Goal: Task Accomplishment & Management: Manage account settings

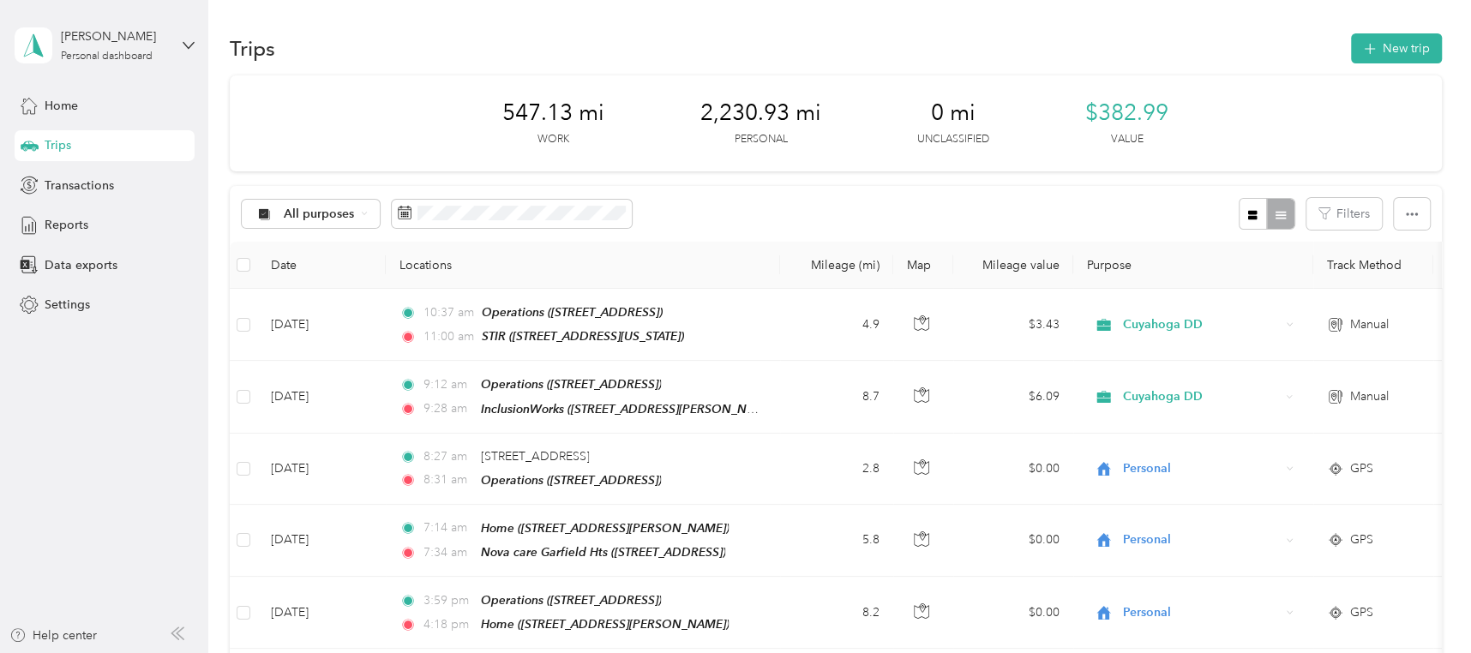
click at [1387, 47] on button "New trip" at bounding box center [1396, 48] width 91 height 30
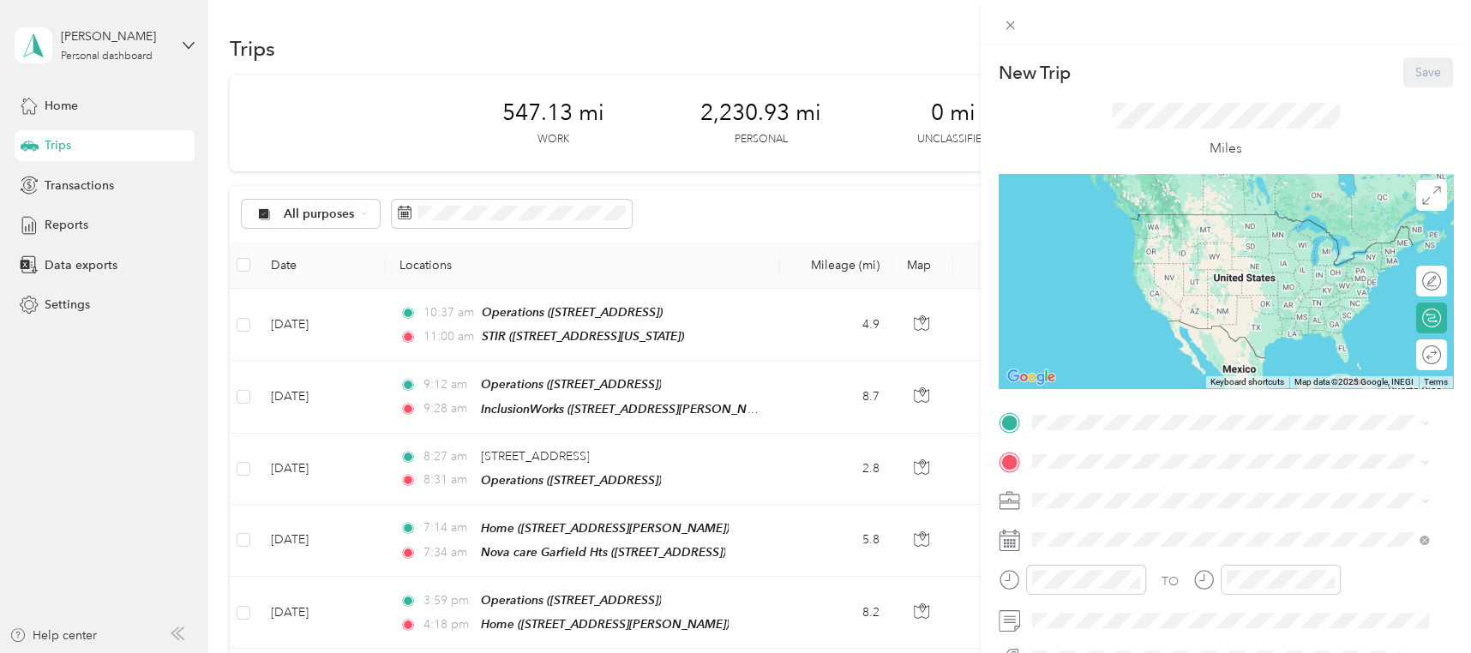
click at [1124, 237] on div "Operations [STREET_ADDRESS]" at bounding box center [1118, 229] width 109 height 36
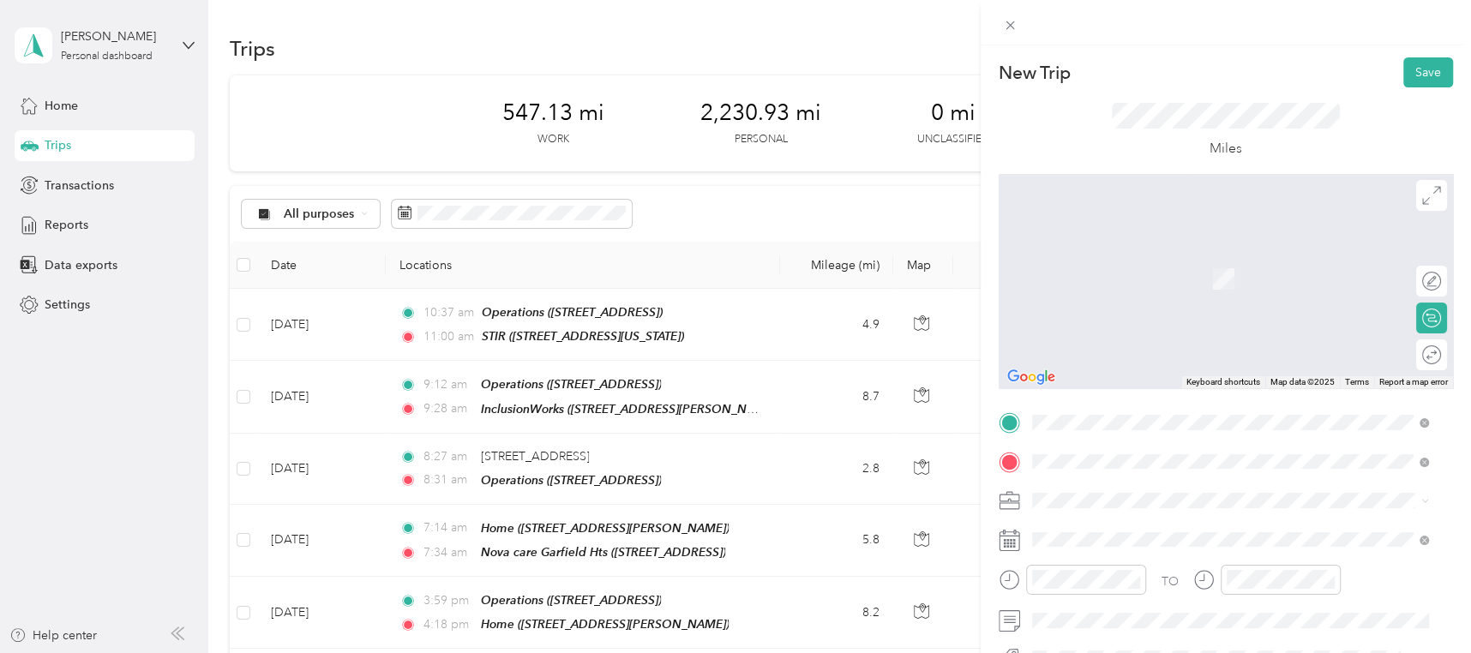
click at [1143, 266] on div "[GEOGRAPHIC_DATA] [STREET_ADDRESS], [GEOGRAPHIC_DATA], [GEOGRAPHIC_DATA], [GEOG…" at bounding box center [1243, 278] width 359 height 54
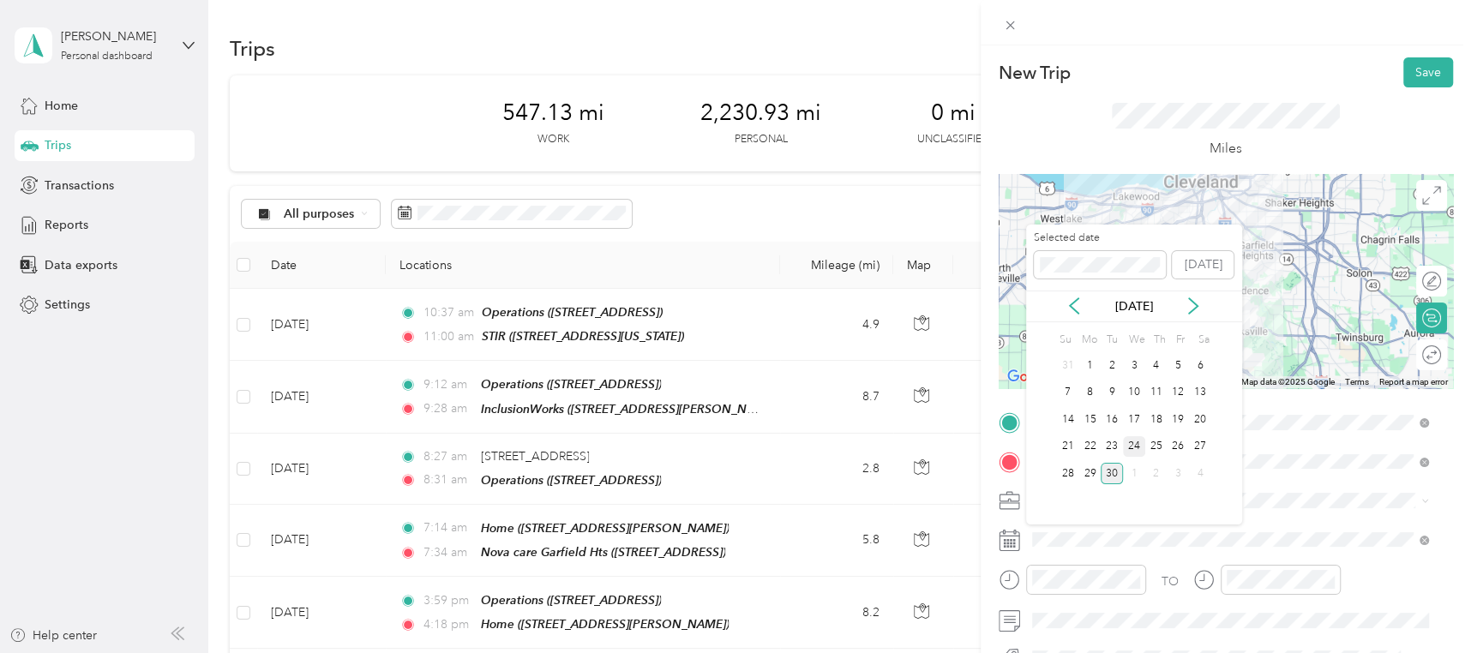
click at [1135, 443] on div "24" at bounding box center [1134, 446] width 22 height 21
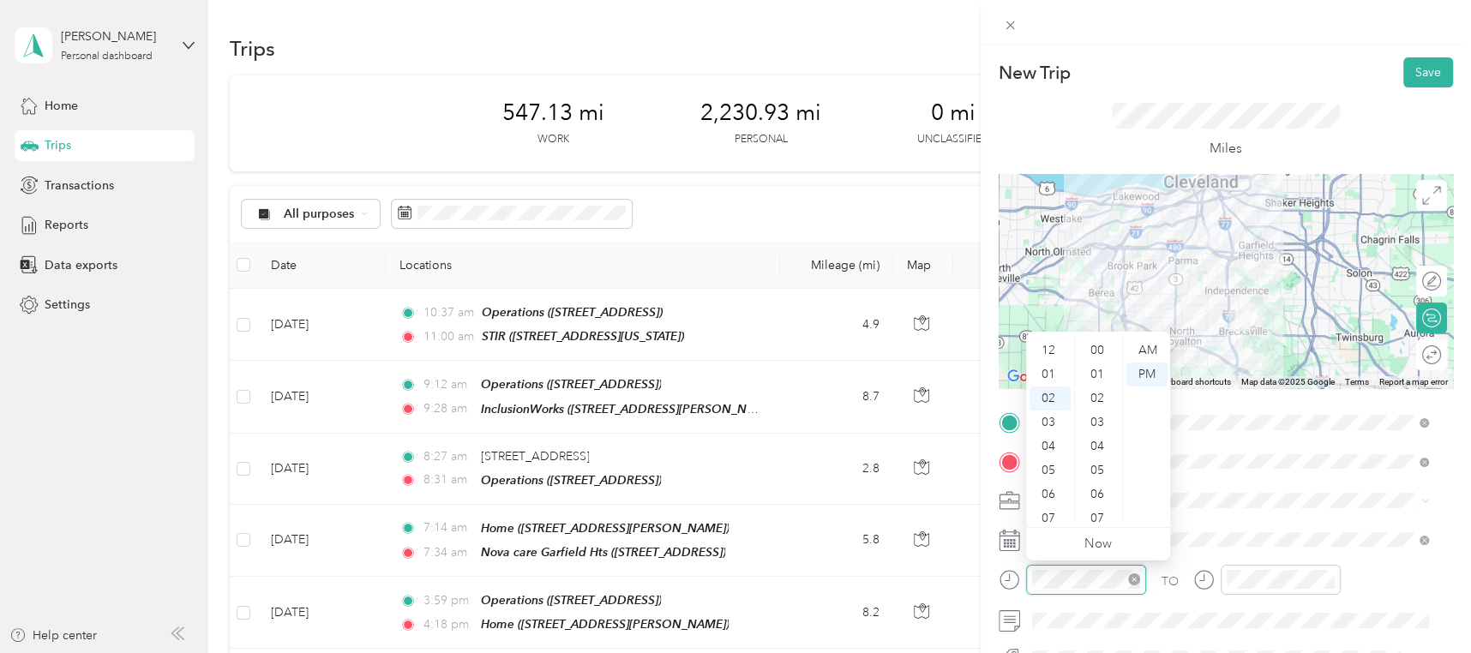
scroll to position [336, 0]
click at [1043, 371] on div "03" at bounding box center [1049, 375] width 41 height 24
click at [1097, 404] on div "03" at bounding box center [1098, 410] width 41 height 24
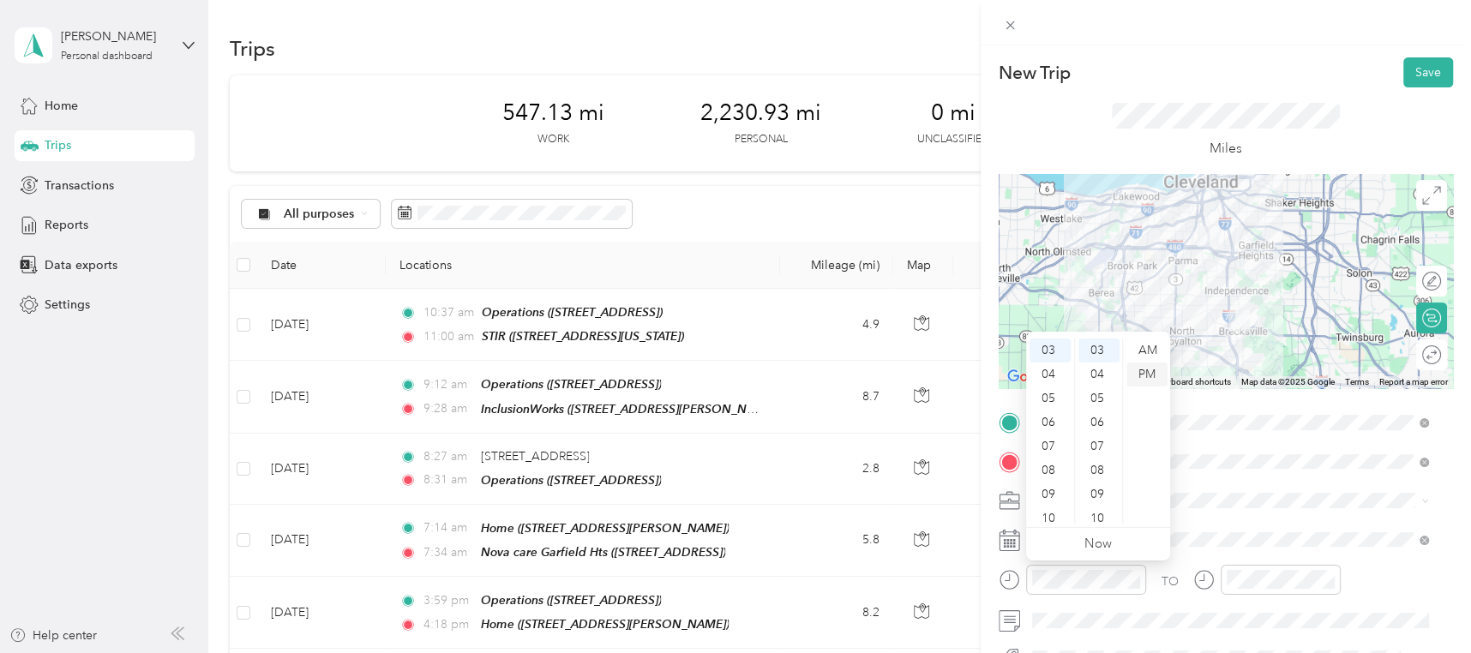
click at [1154, 373] on div "PM" at bounding box center [1146, 375] width 41 height 24
click at [1266, 590] on div at bounding box center [1280, 580] width 120 height 30
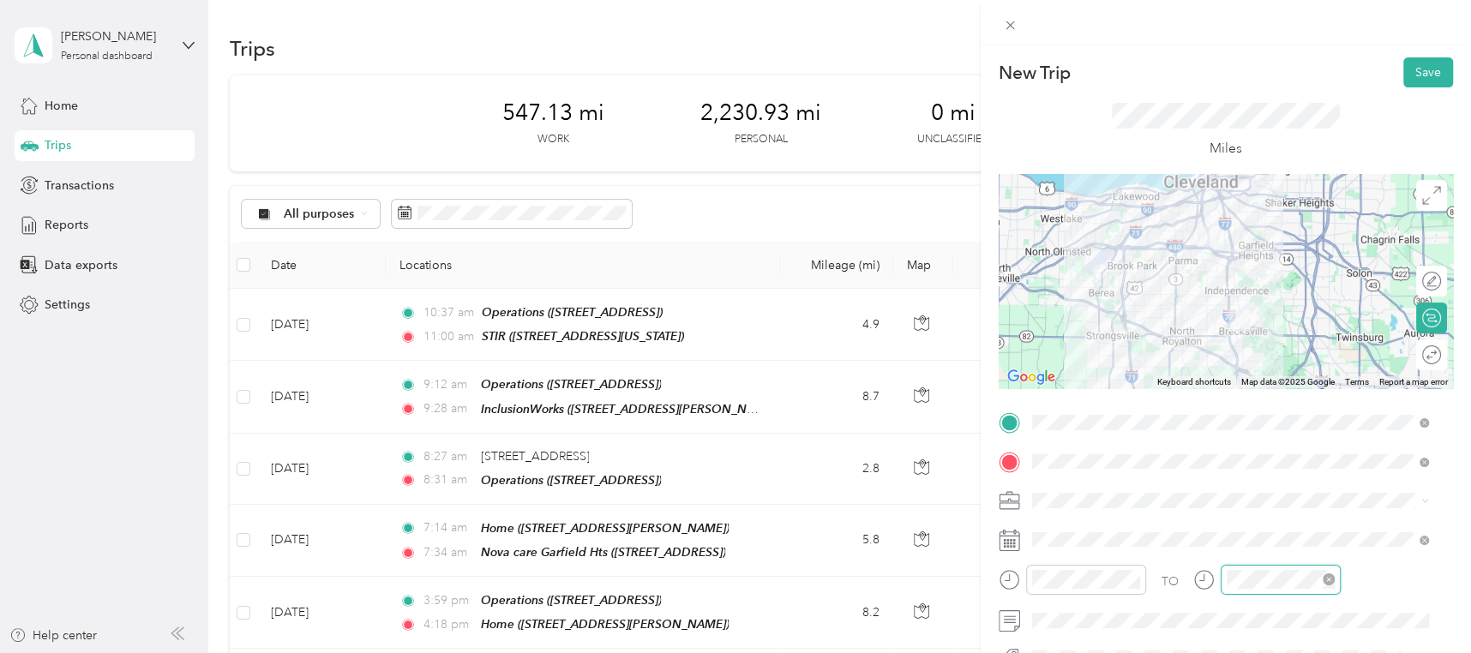
scroll to position [336, 0]
click at [1243, 375] on div "03" at bounding box center [1243, 375] width 41 height 24
click at [1291, 488] on div "20" at bounding box center [1292, 494] width 41 height 24
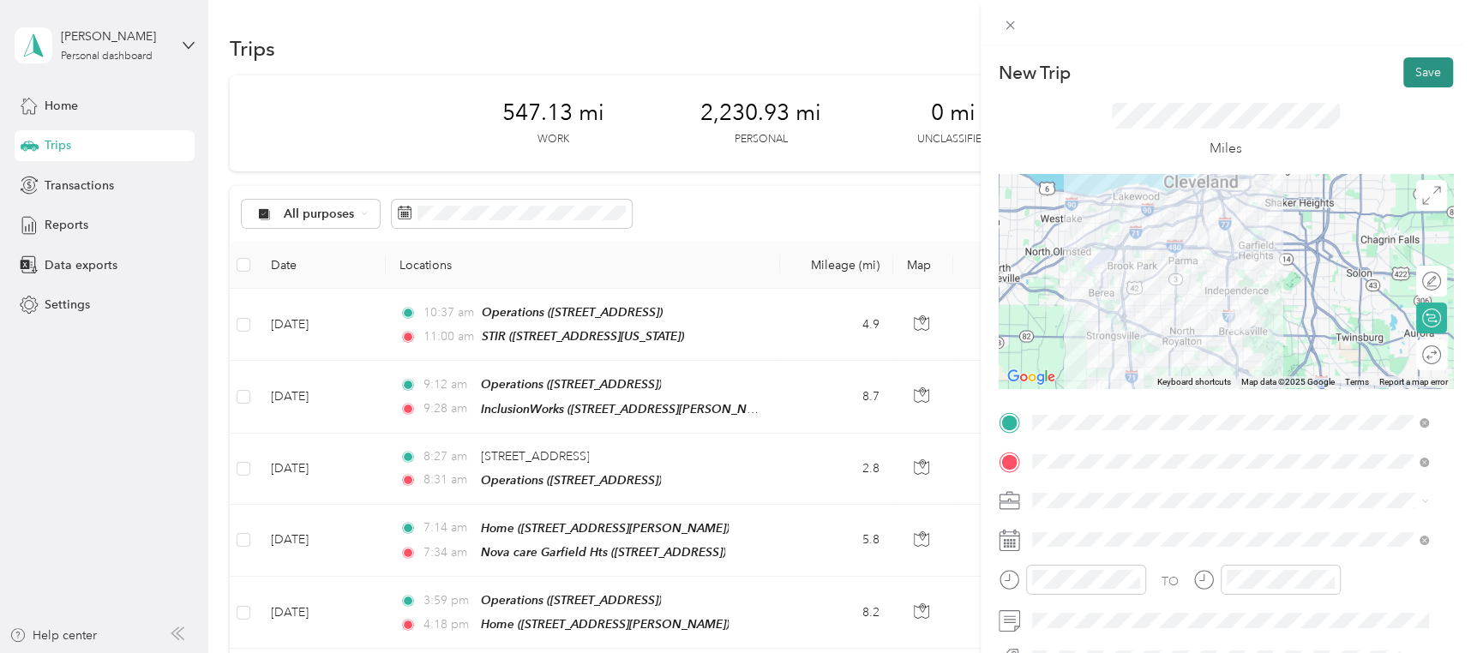
click at [1412, 69] on button "Save" at bounding box center [1428, 72] width 50 height 30
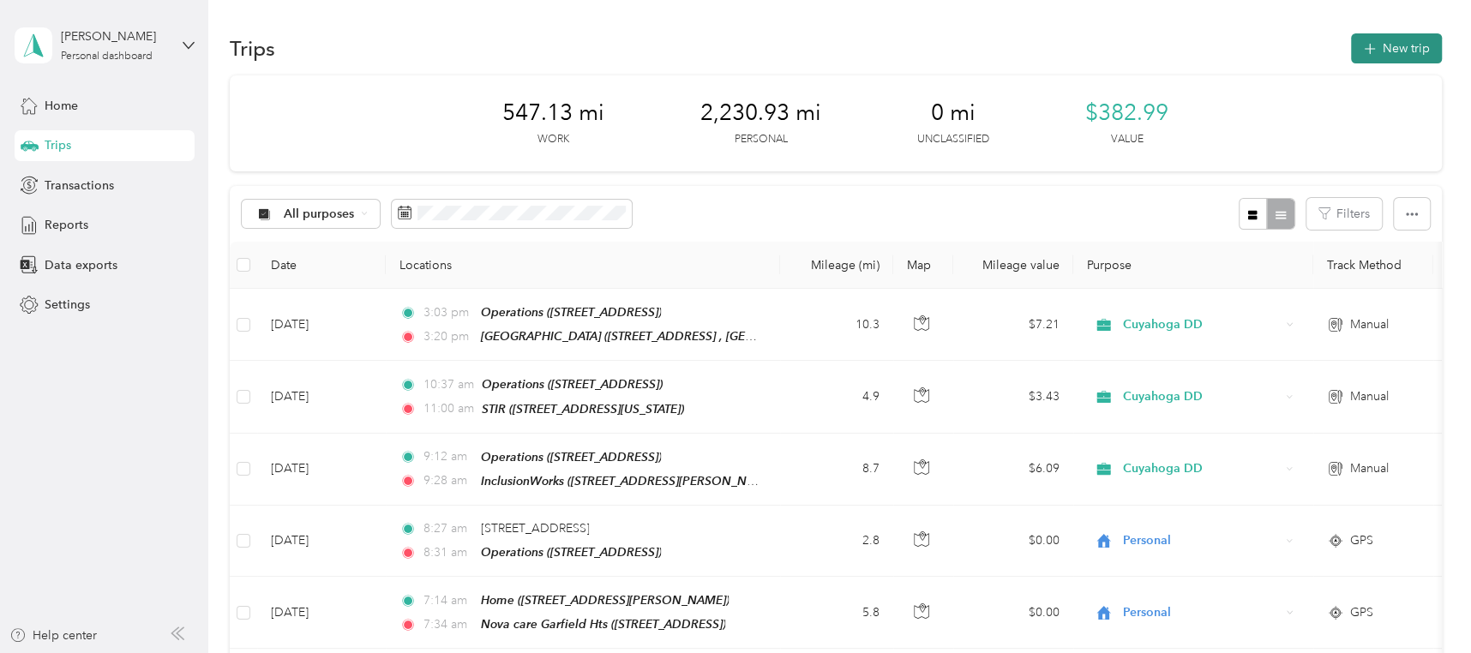
click at [1392, 51] on button "New trip" at bounding box center [1396, 48] width 91 height 30
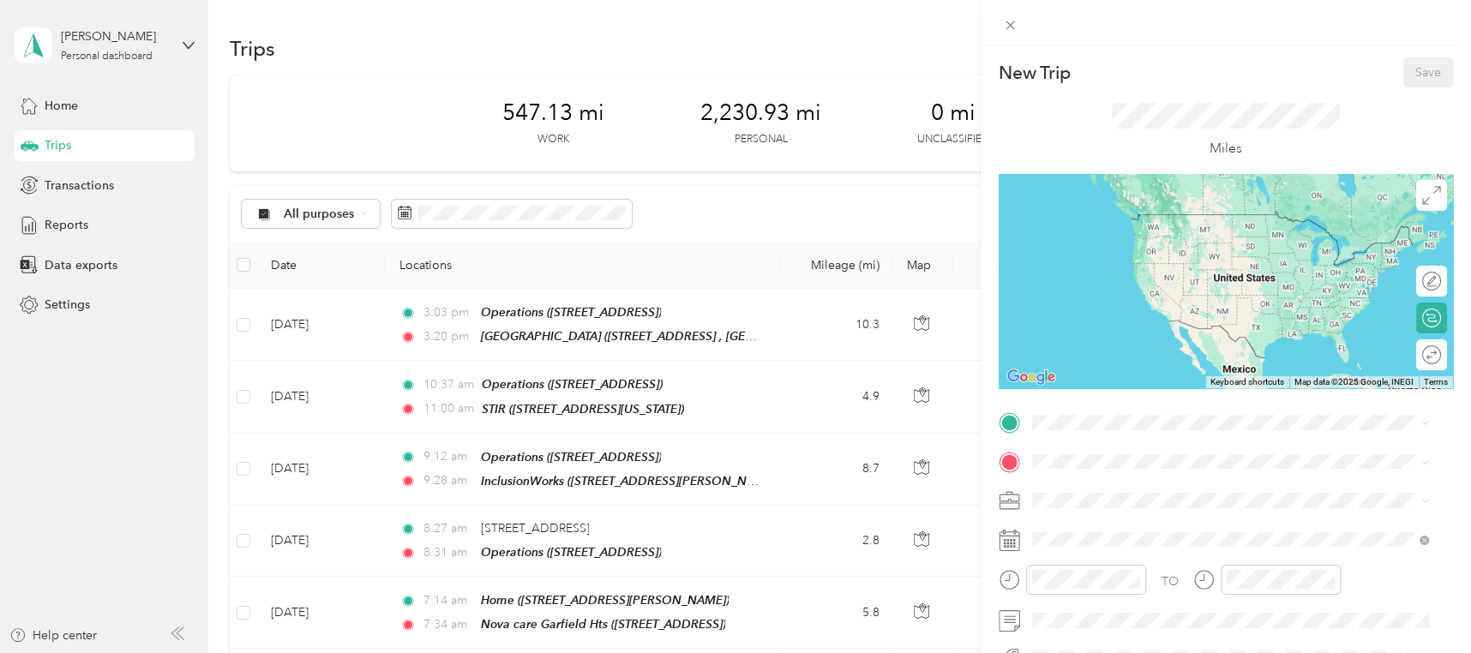
click at [1103, 225] on div "Operations [STREET_ADDRESS]" at bounding box center [1118, 231] width 109 height 36
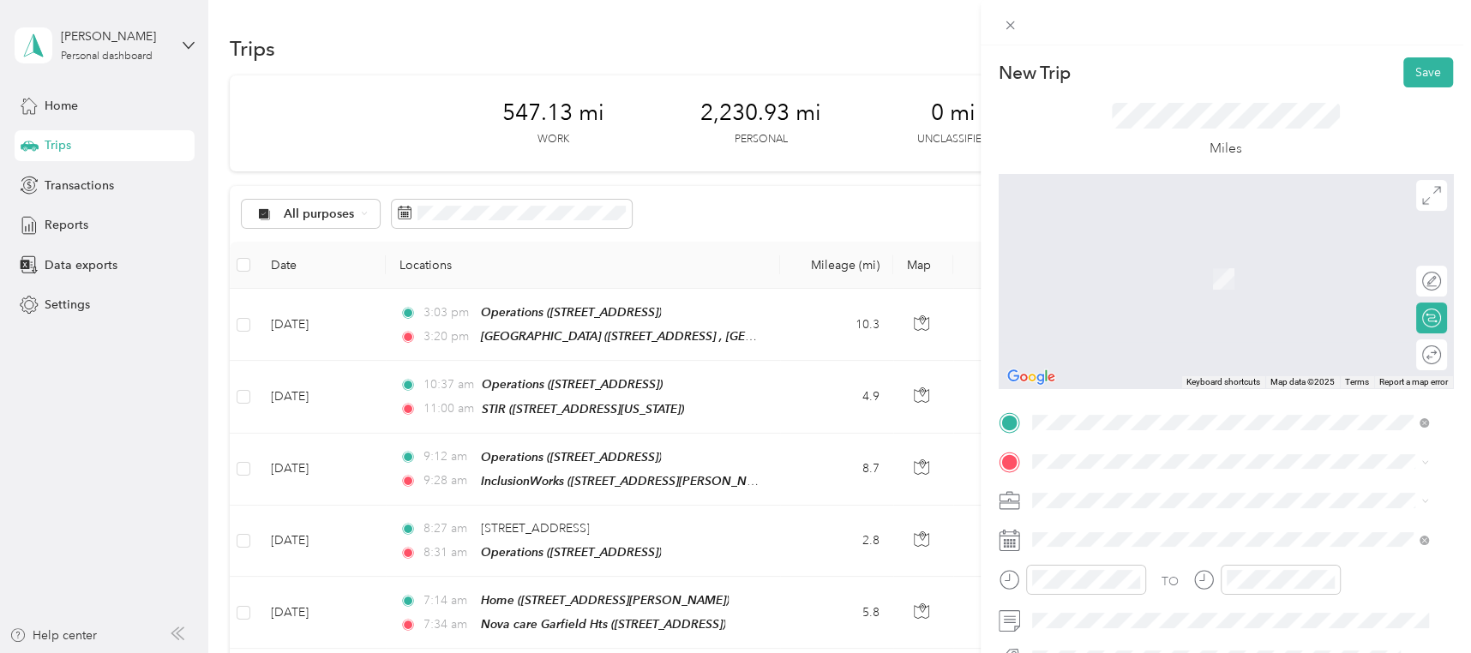
click at [1119, 271] on span "[STREET_ADDRESS][PERSON_NAME]" at bounding box center [1166, 277] width 204 height 15
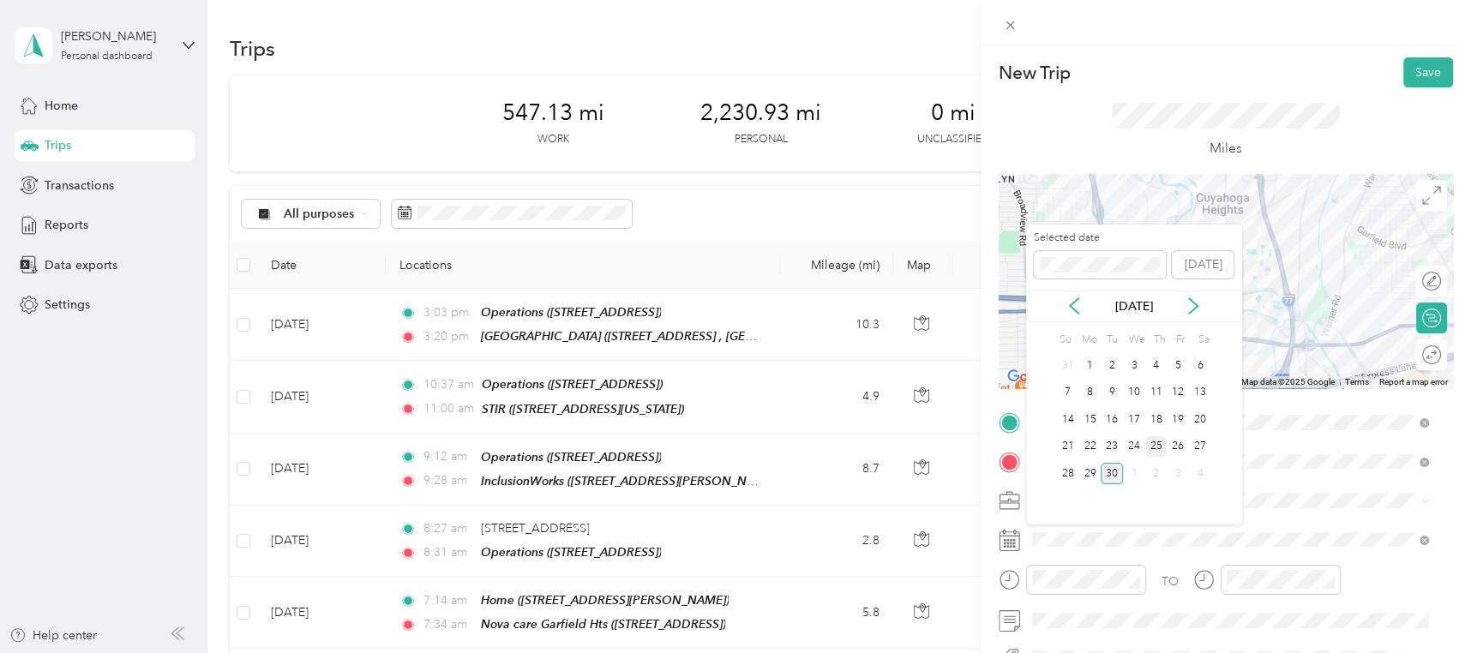
click at [1161, 448] on div "25" at bounding box center [1156, 446] width 22 height 21
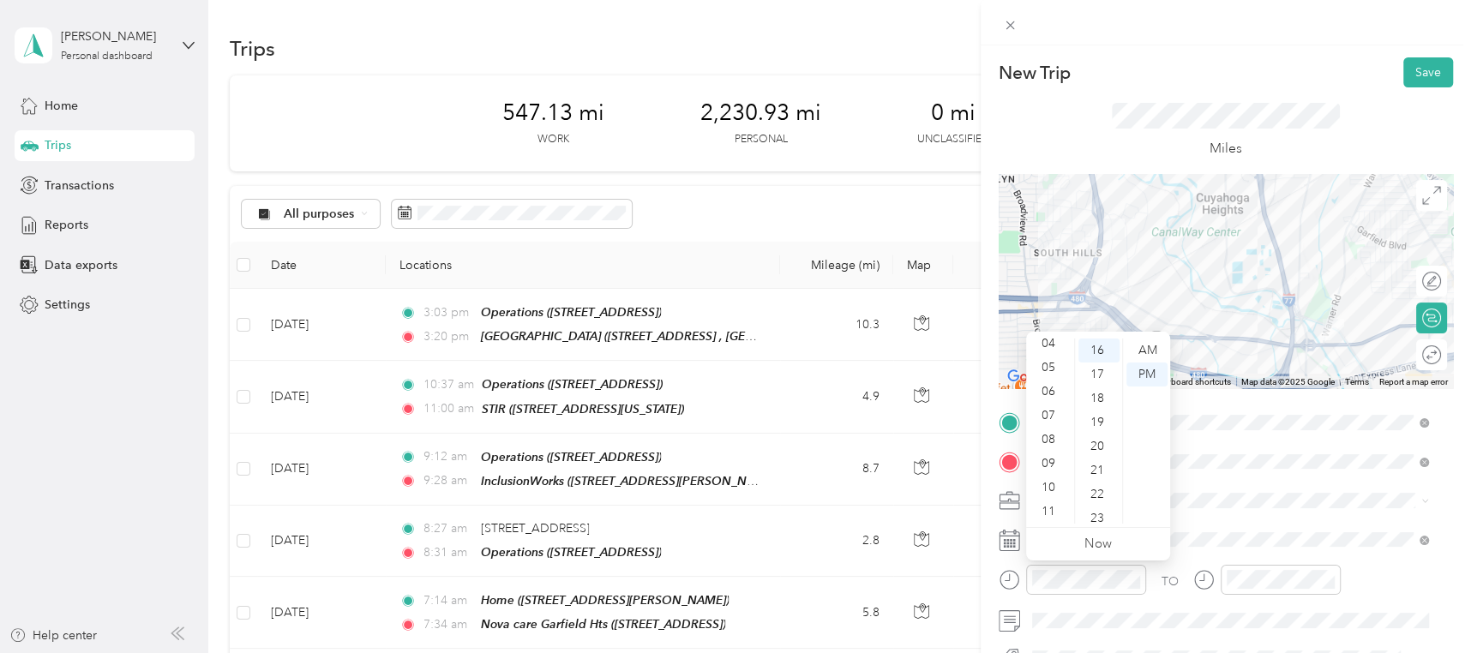
scroll to position [0, 0]
click at [1048, 343] on div "12" at bounding box center [1049, 351] width 41 height 24
click at [1099, 404] on div "20" at bounding box center [1098, 401] width 41 height 24
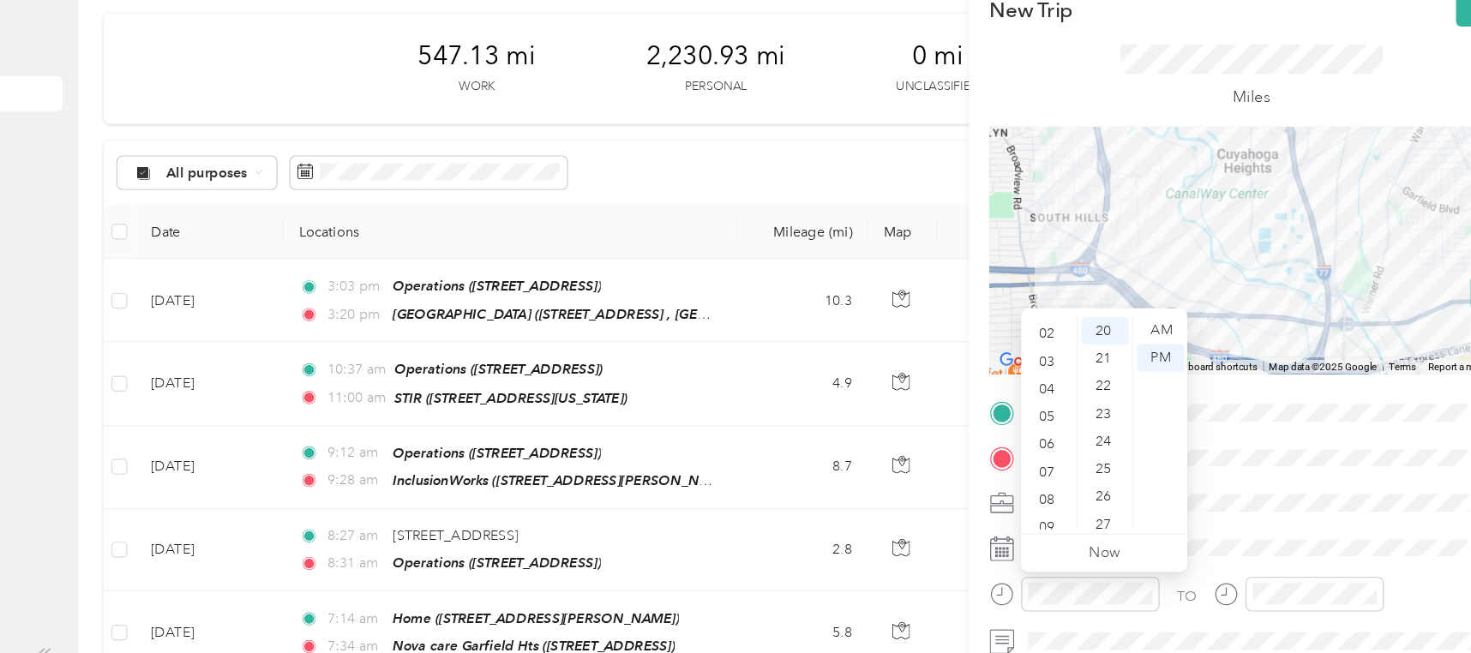
scroll to position [0, 0]
click at [1046, 346] on div "12" at bounding box center [1049, 351] width 41 height 24
click at [1095, 427] on div "30" at bounding box center [1098, 429] width 41 height 24
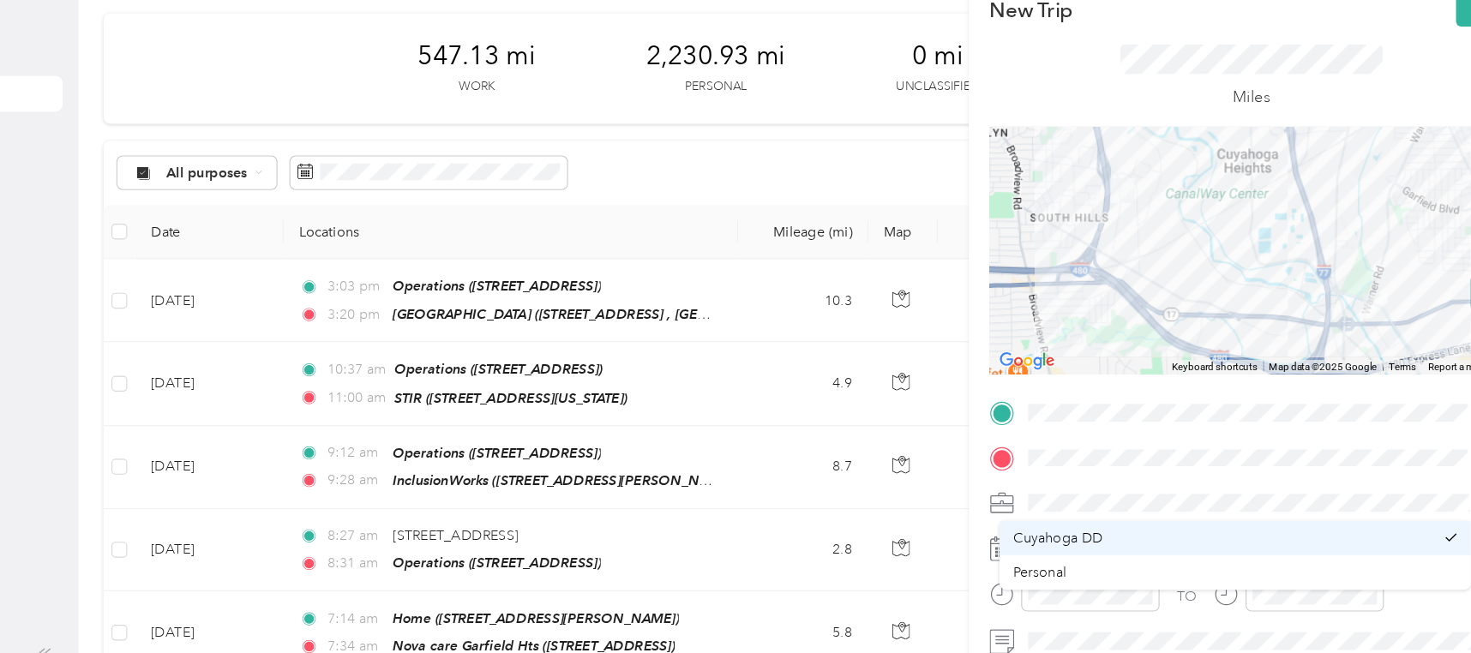
scroll to position [41, 0]
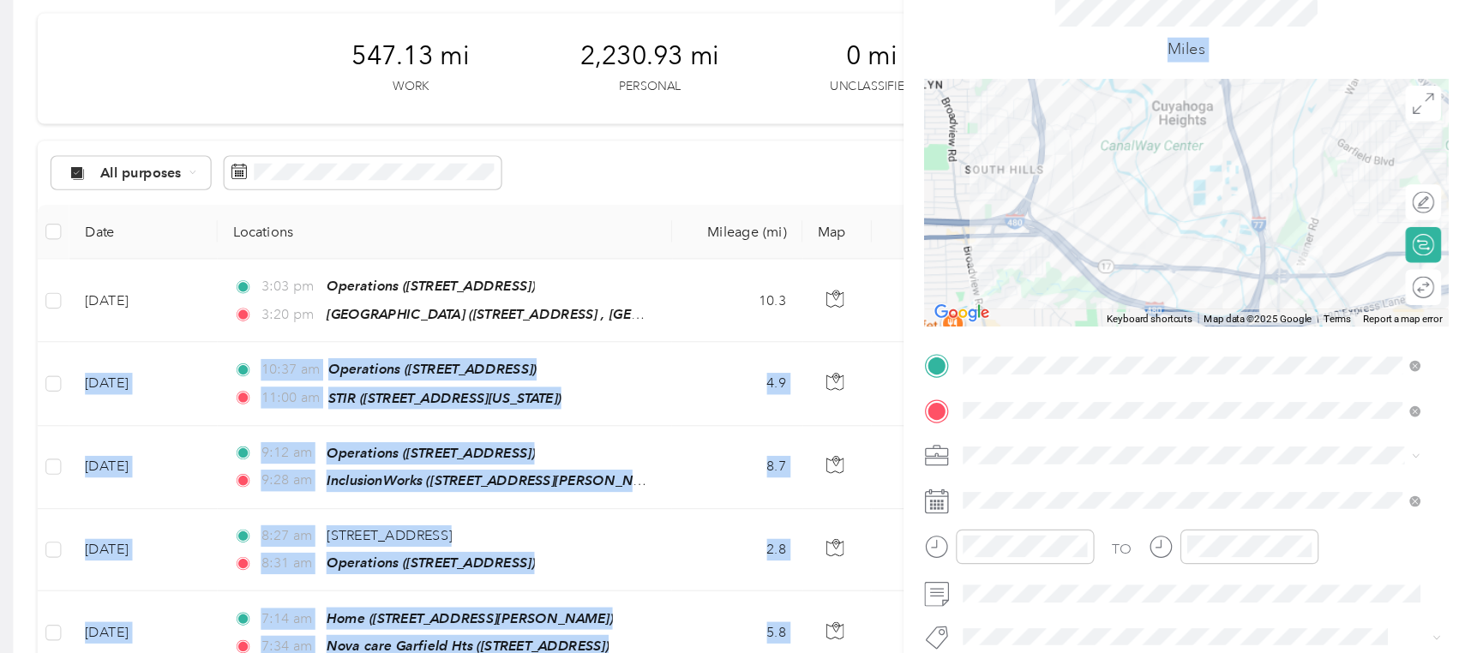
drag, startPoint x: 1406, startPoint y: 274, endPoint x: 1483, endPoint y: 333, distance: 96.5
click at [1462, 333] on html "[PERSON_NAME] Personal dashboard Home Trips Transactions Reports Data exports S…" at bounding box center [731, 326] width 1462 height 653
click at [1364, 89] on div "Miles" at bounding box center [1225, 89] width 454 height 87
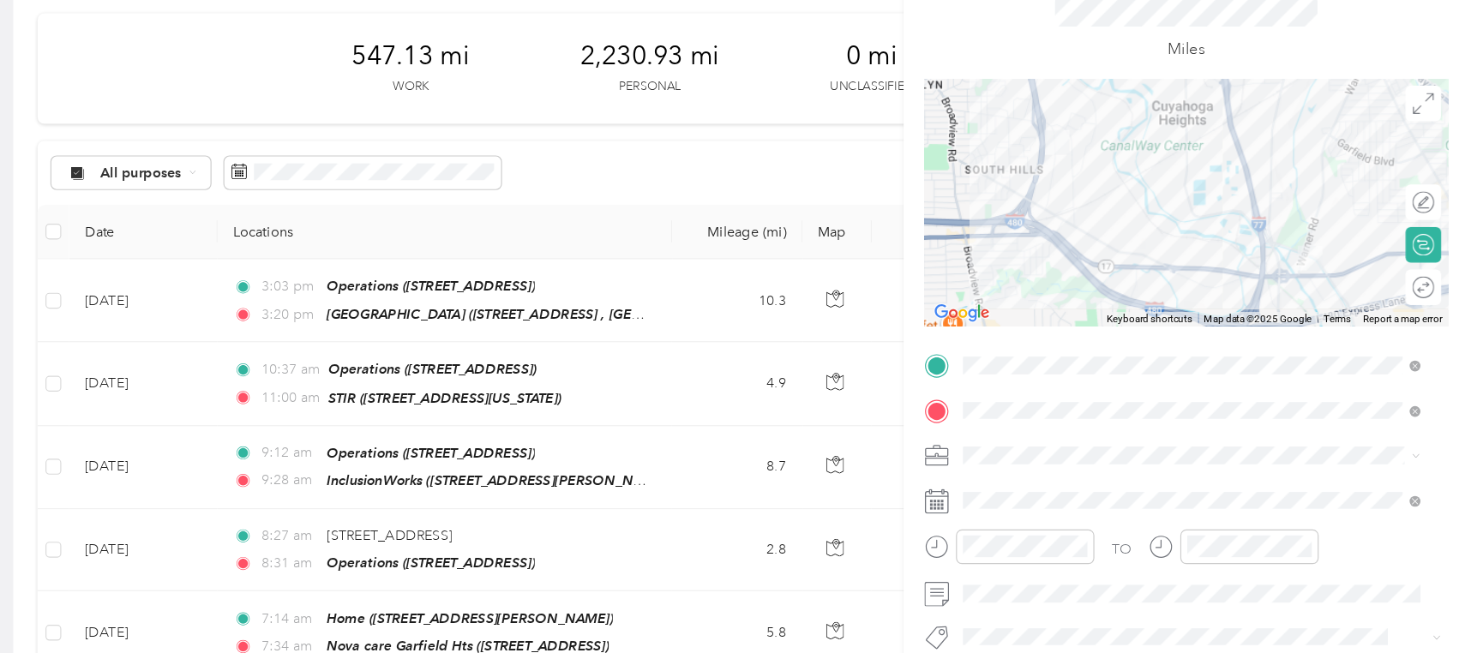
scroll to position [0, 0]
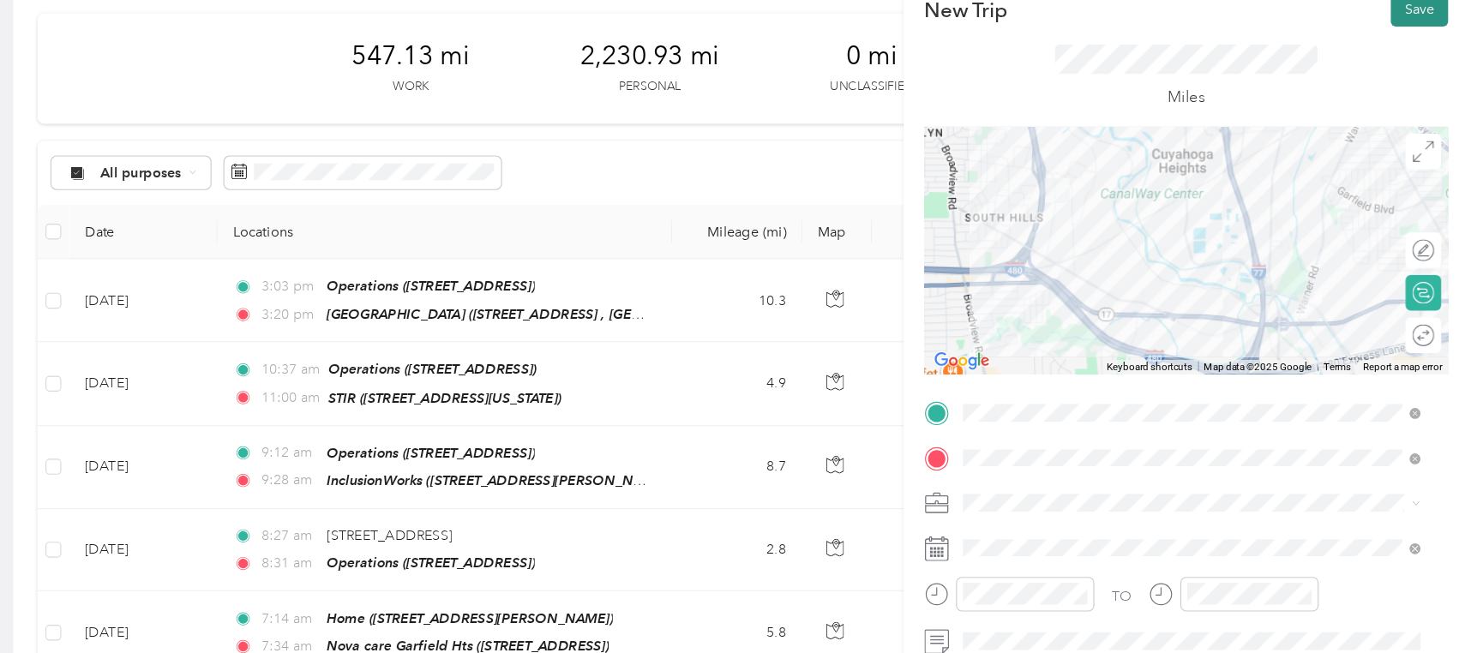
click at [1404, 65] on button "Save" at bounding box center [1428, 72] width 50 height 30
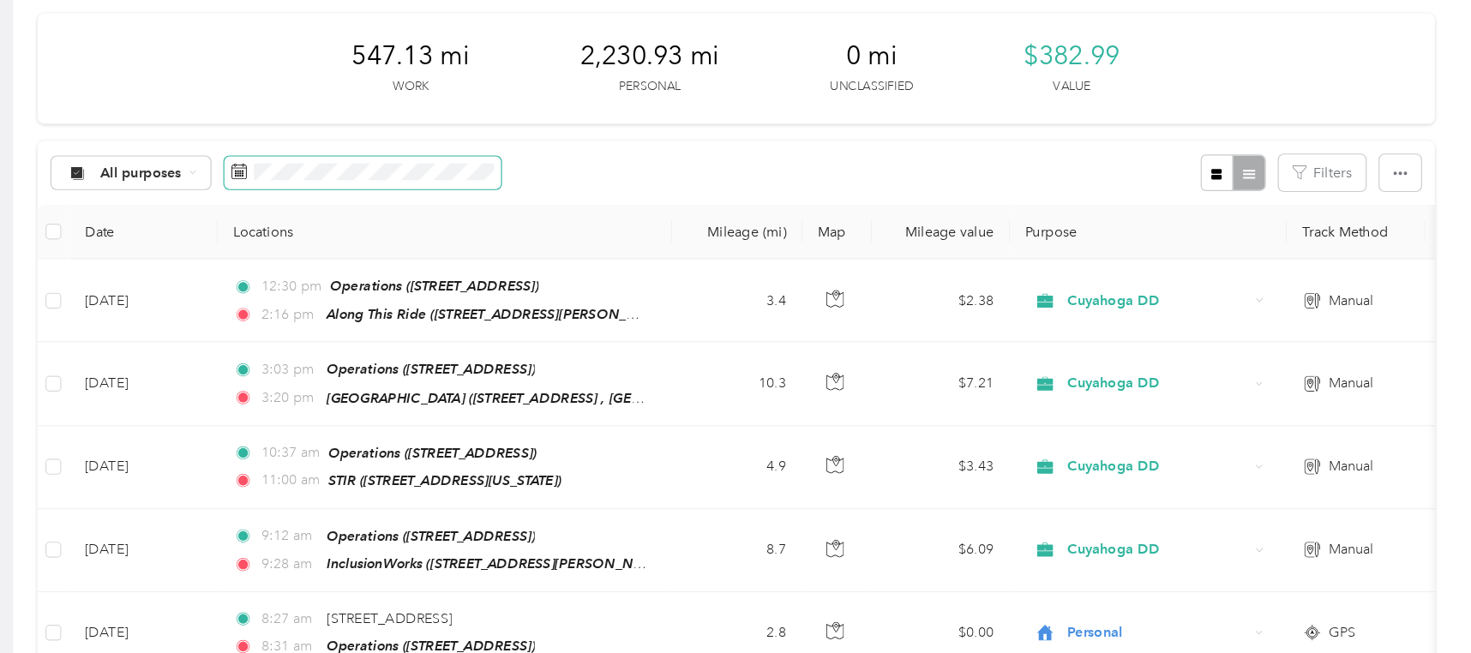
click at [504, 222] on span at bounding box center [512, 214] width 240 height 29
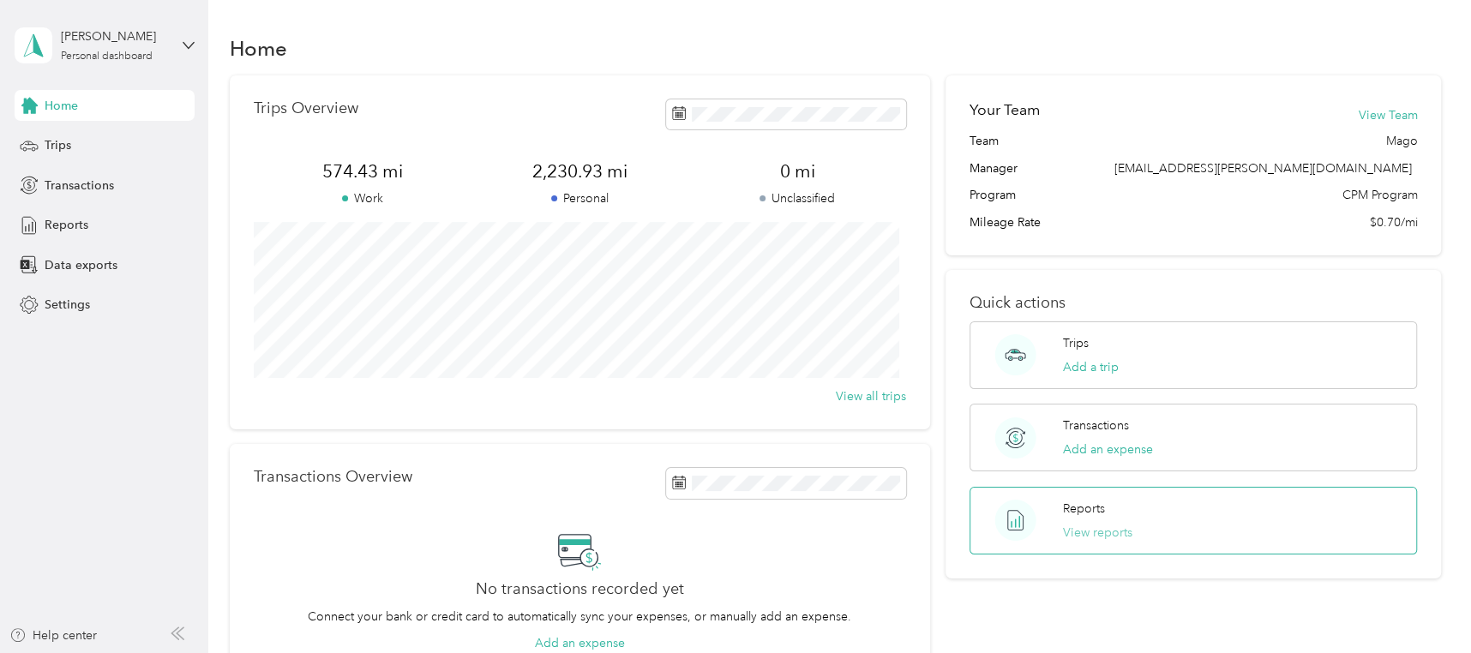
click at [1096, 525] on button "View reports" at bounding box center [1097, 533] width 69 height 18
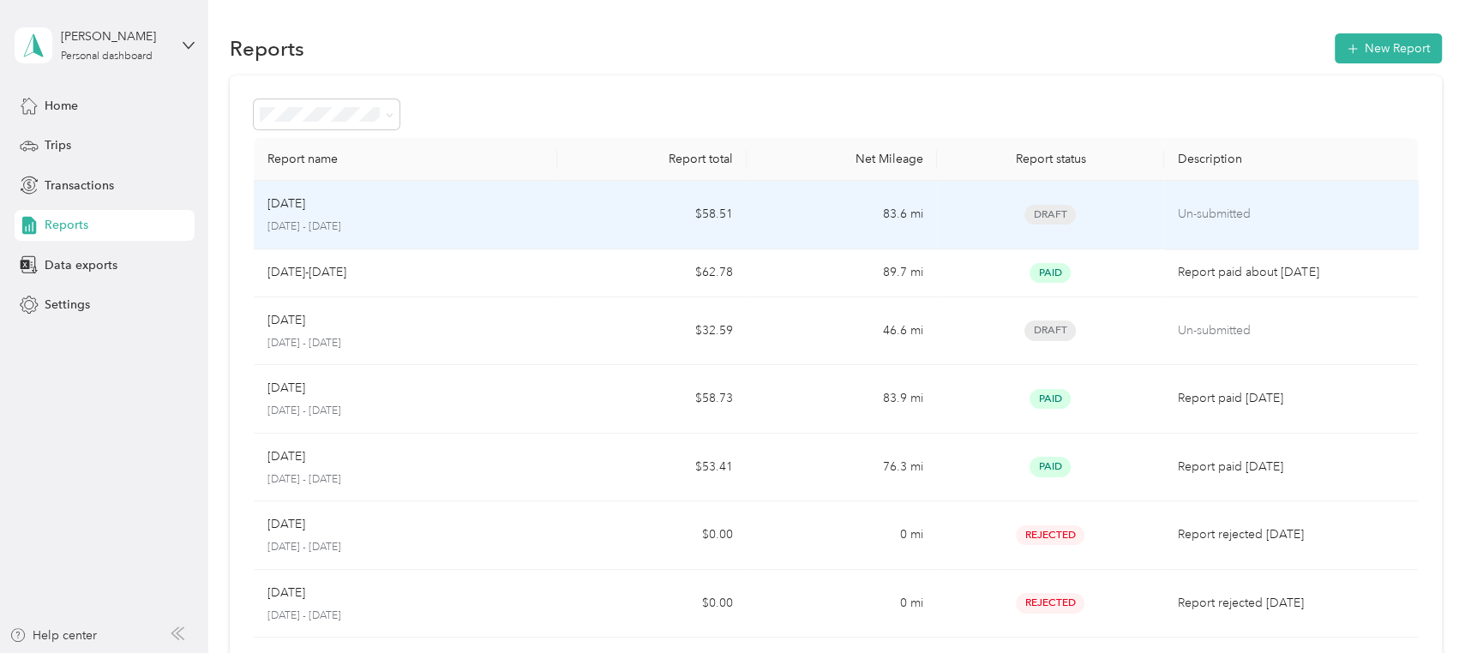
click at [387, 210] on div "[DATE]" at bounding box center [405, 204] width 276 height 19
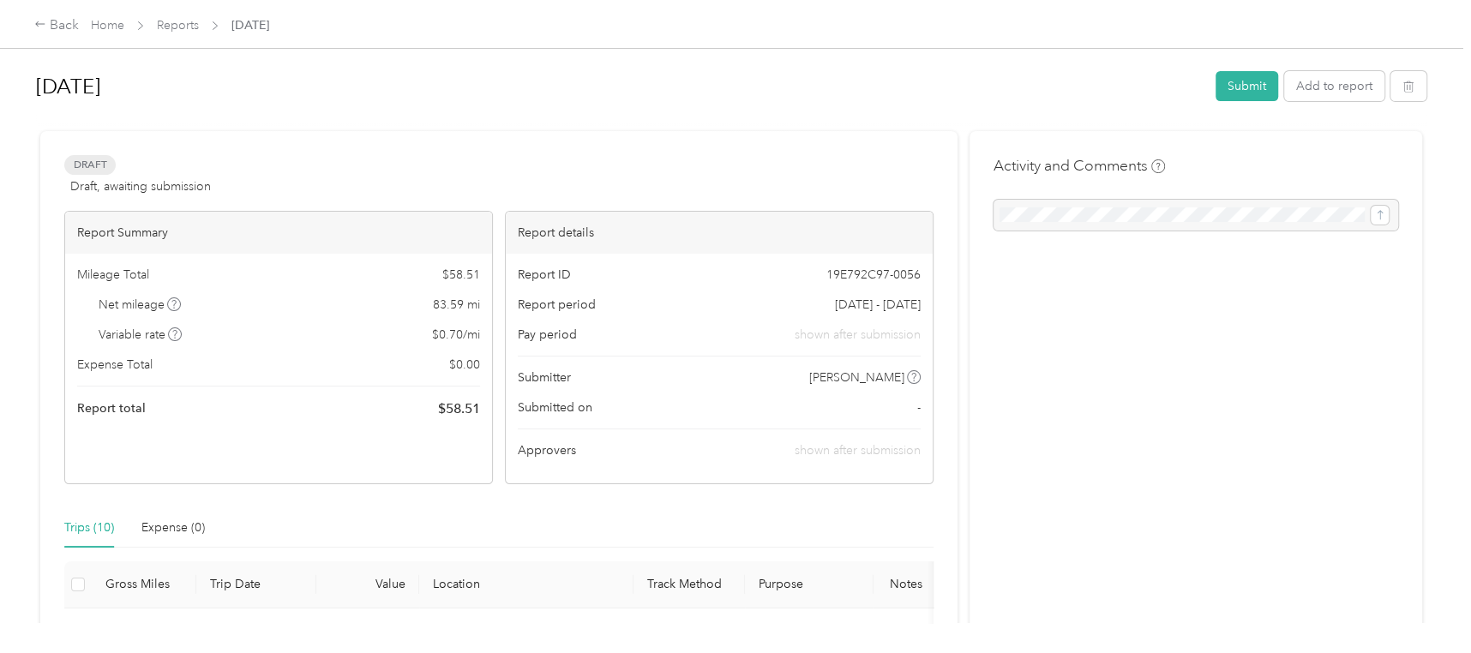
click at [1237, 85] on button "Submit" at bounding box center [1246, 86] width 63 height 30
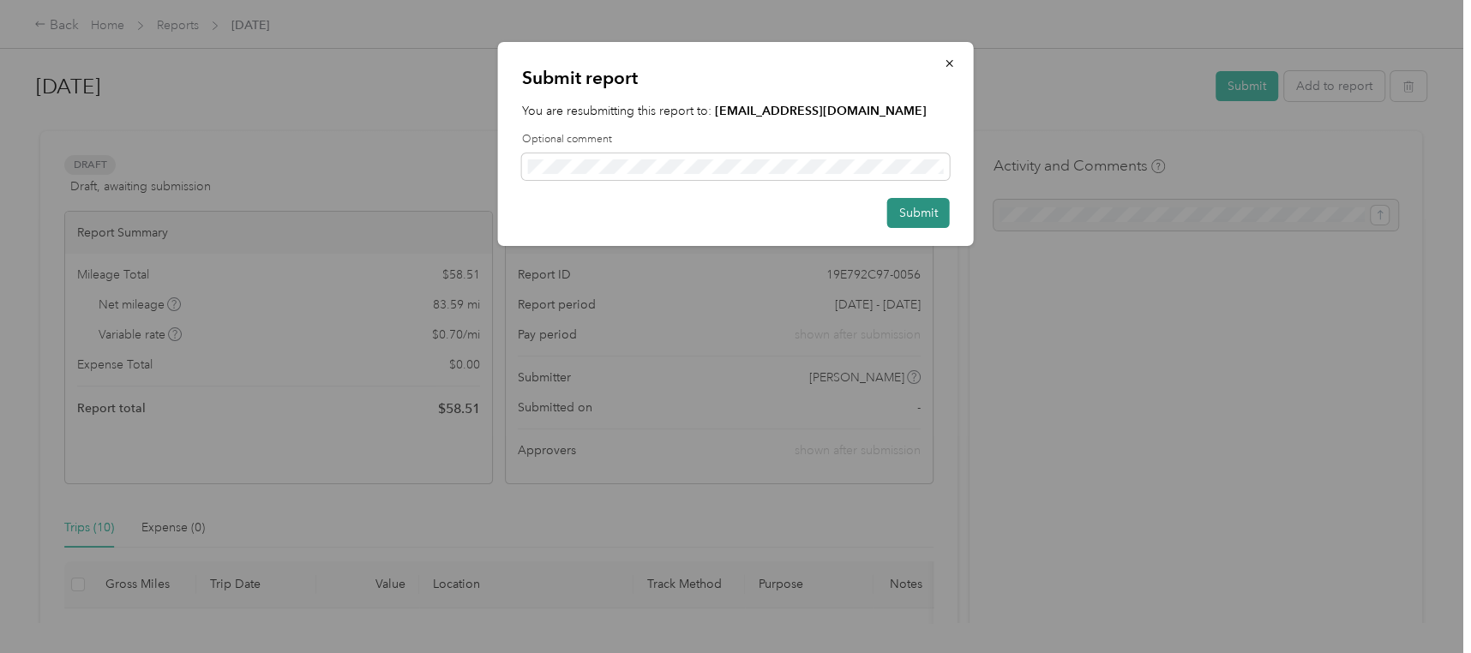
click at [917, 213] on button "Submit" at bounding box center [918, 213] width 63 height 30
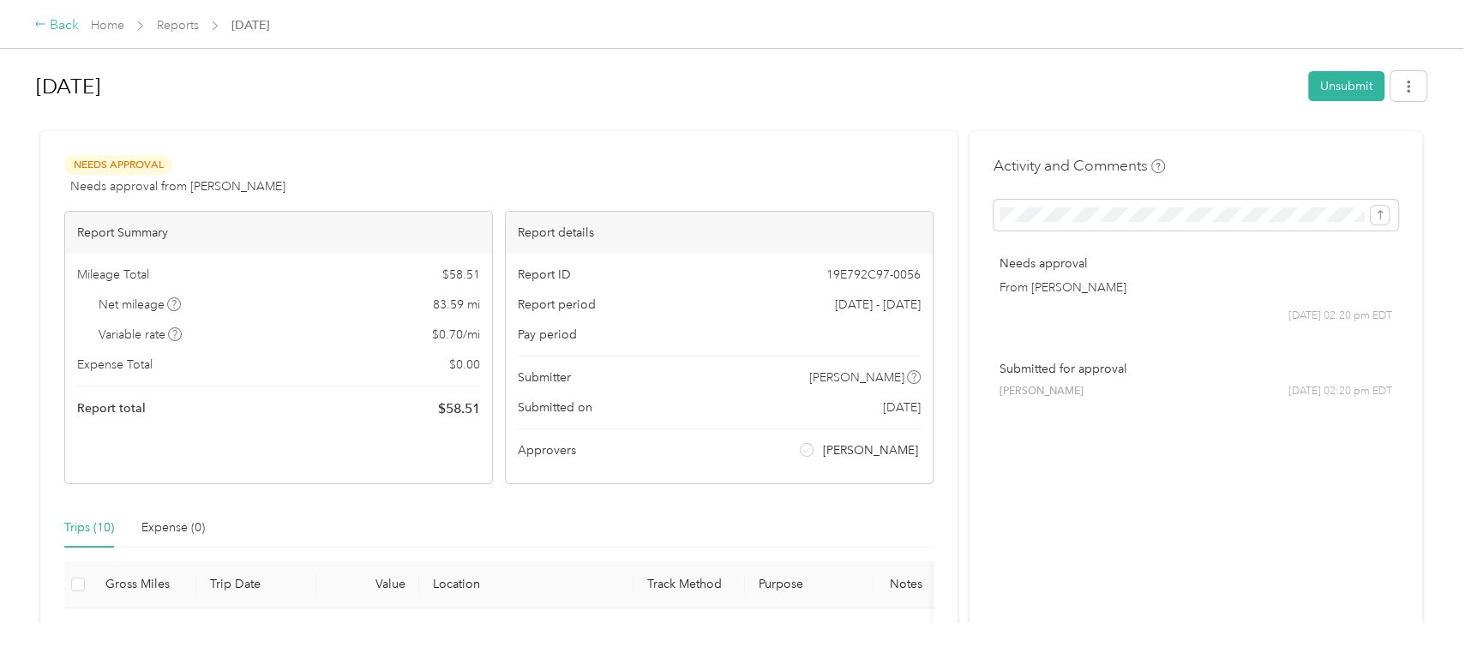
click at [49, 35] on div "Back" at bounding box center [56, 25] width 45 height 21
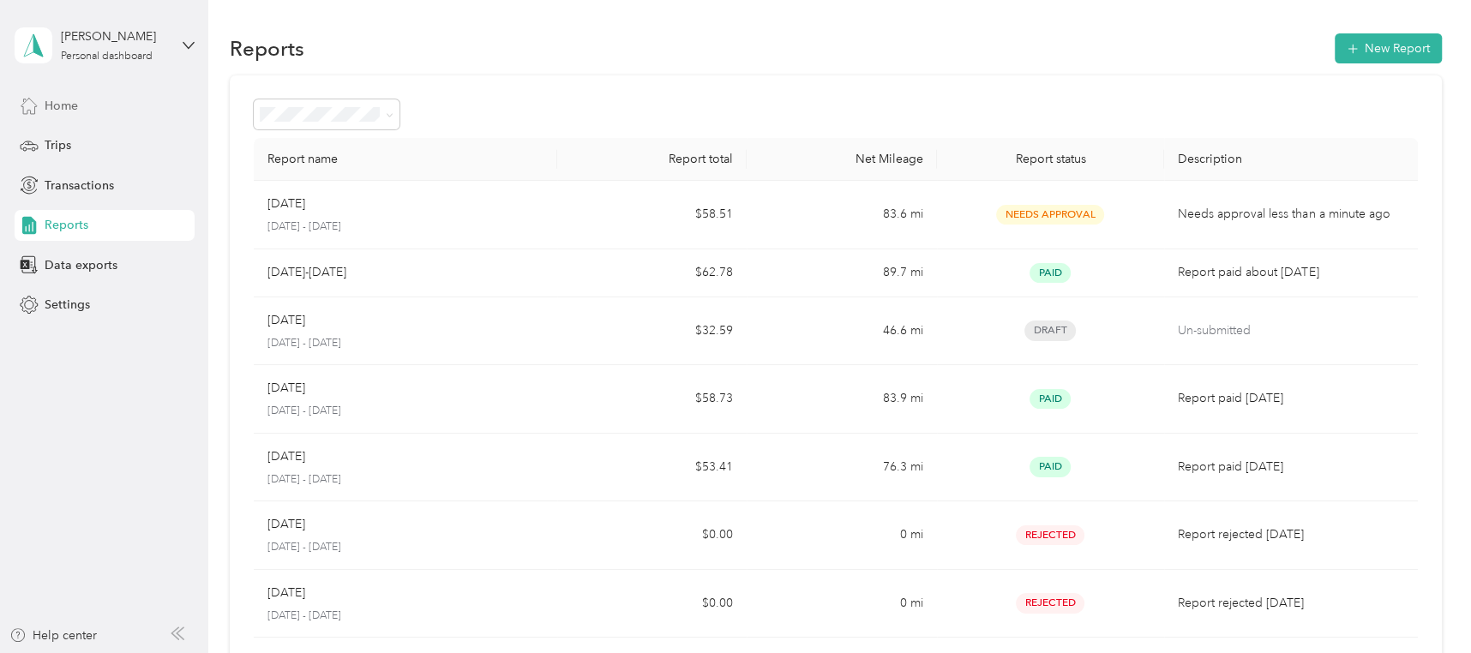
click at [58, 112] on span "Home" at bounding box center [61, 106] width 33 height 18
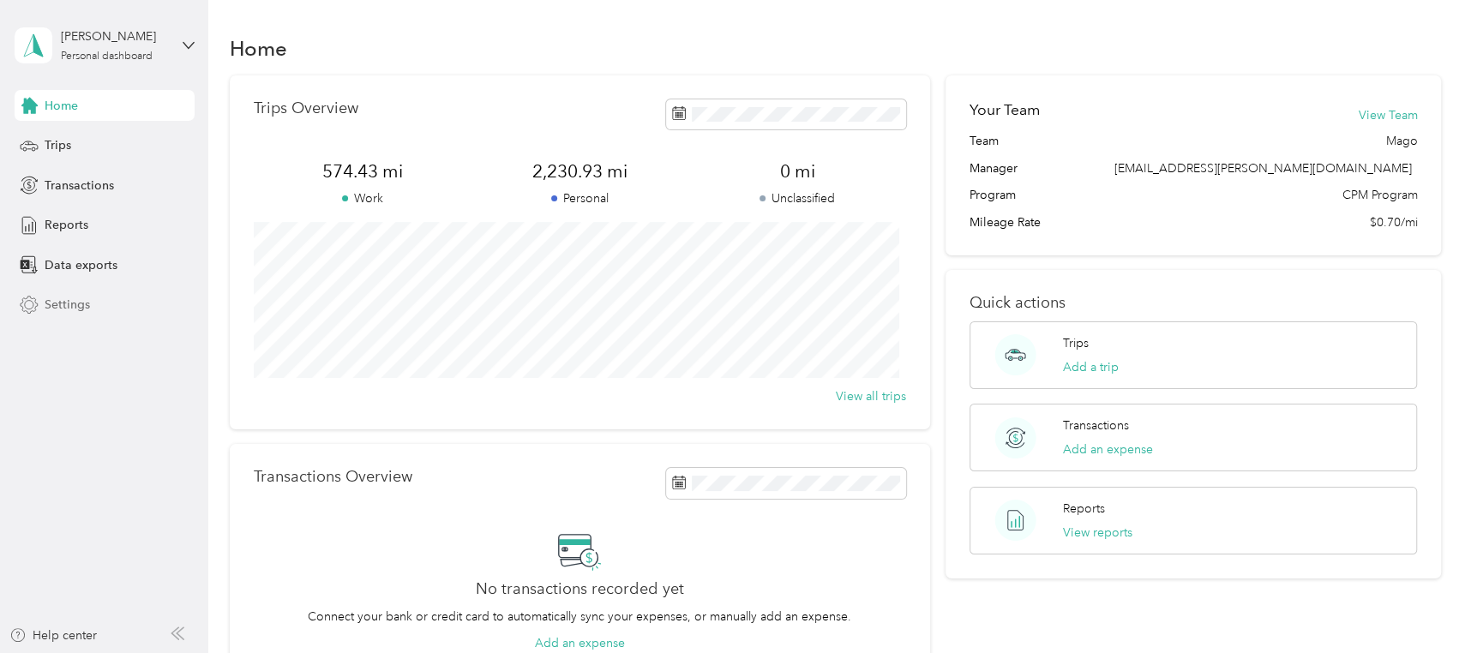
click at [69, 297] on span "Settings" at bounding box center [67, 305] width 45 height 18
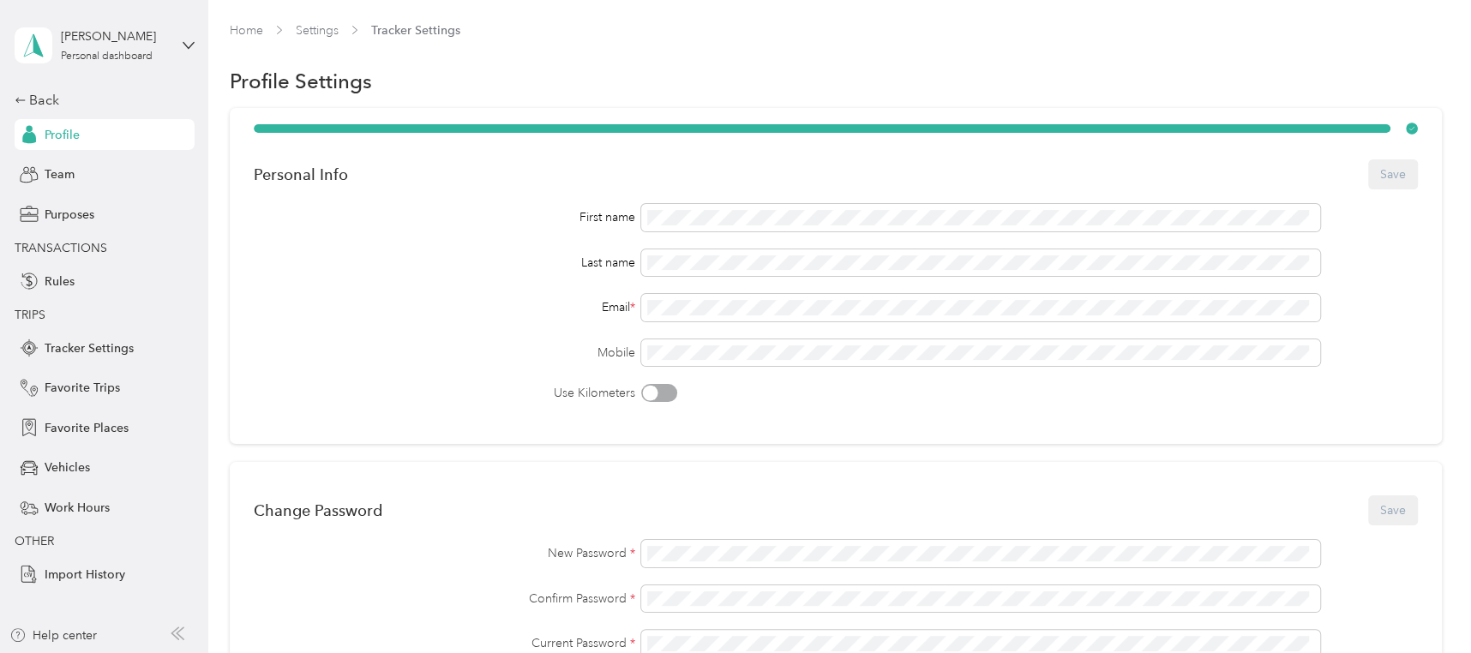
click at [1160, 183] on div "Personal Info Save" at bounding box center [836, 174] width 1164 height 36
